Goal: Transaction & Acquisition: Purchase product/service

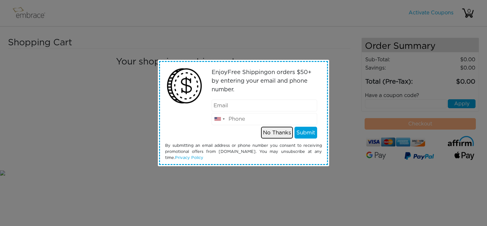
click at [287, 133] on button "No Thanks" at bounding box center [277, 133] width 32 height 12
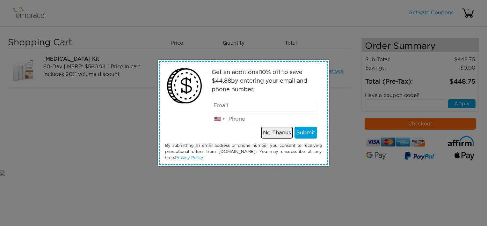
click at [270, 131] on button "No Thanks" at bounding box center [277, 133] width 32 height 12
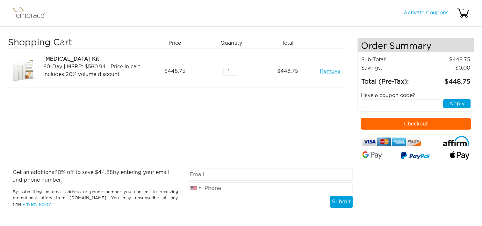
click at [370, 121] on button "Checkout" at bounding box center [416, 123] width 110 height 11
click at [324, 71] on link "Remove" at bounding box center [330, 71] width 20 height 8
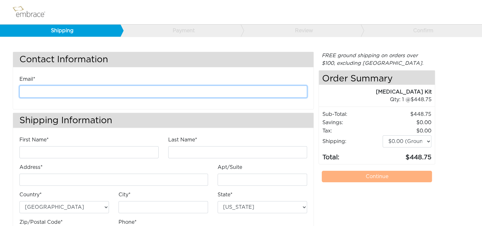
click at [107, 89] on input "email" at bounding box center [163, 91] width 288 height 12
type input "kanderson@diligenthealthsolutions.com"
type input "Kathleen"
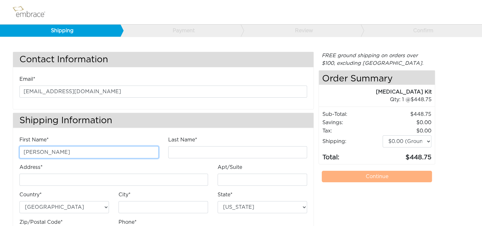
type input "Anderson"
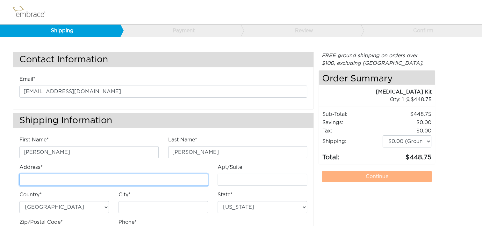
type input "[STREET_ADDRESS]"
type input "E"
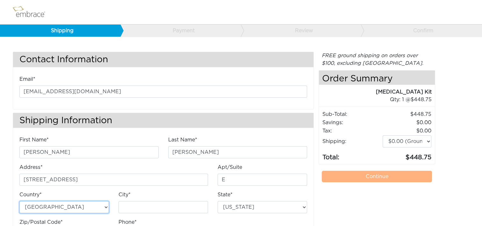
type input "Chantilly"
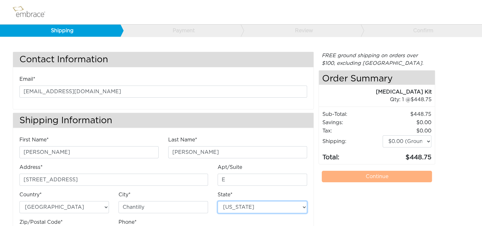
select select "VA"
type input "20151"
type input "7034490520"
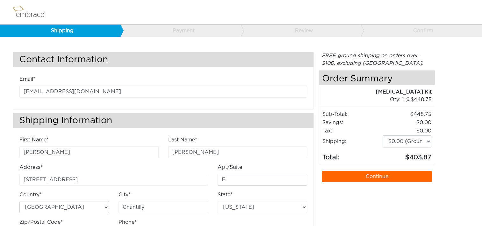
drag, startPoint x: 380, startPoint y: 174, endPoint x: 333, endPoint y: 168, distance: 47.3
click at [379, 174] on link "Continue" at bounding box center [377, 176] width 110 height 11
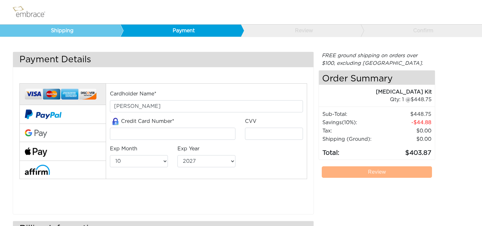
select select "10"
select select "2027"
